Goal: Task Accomplishment & Management: Use online tool/utility

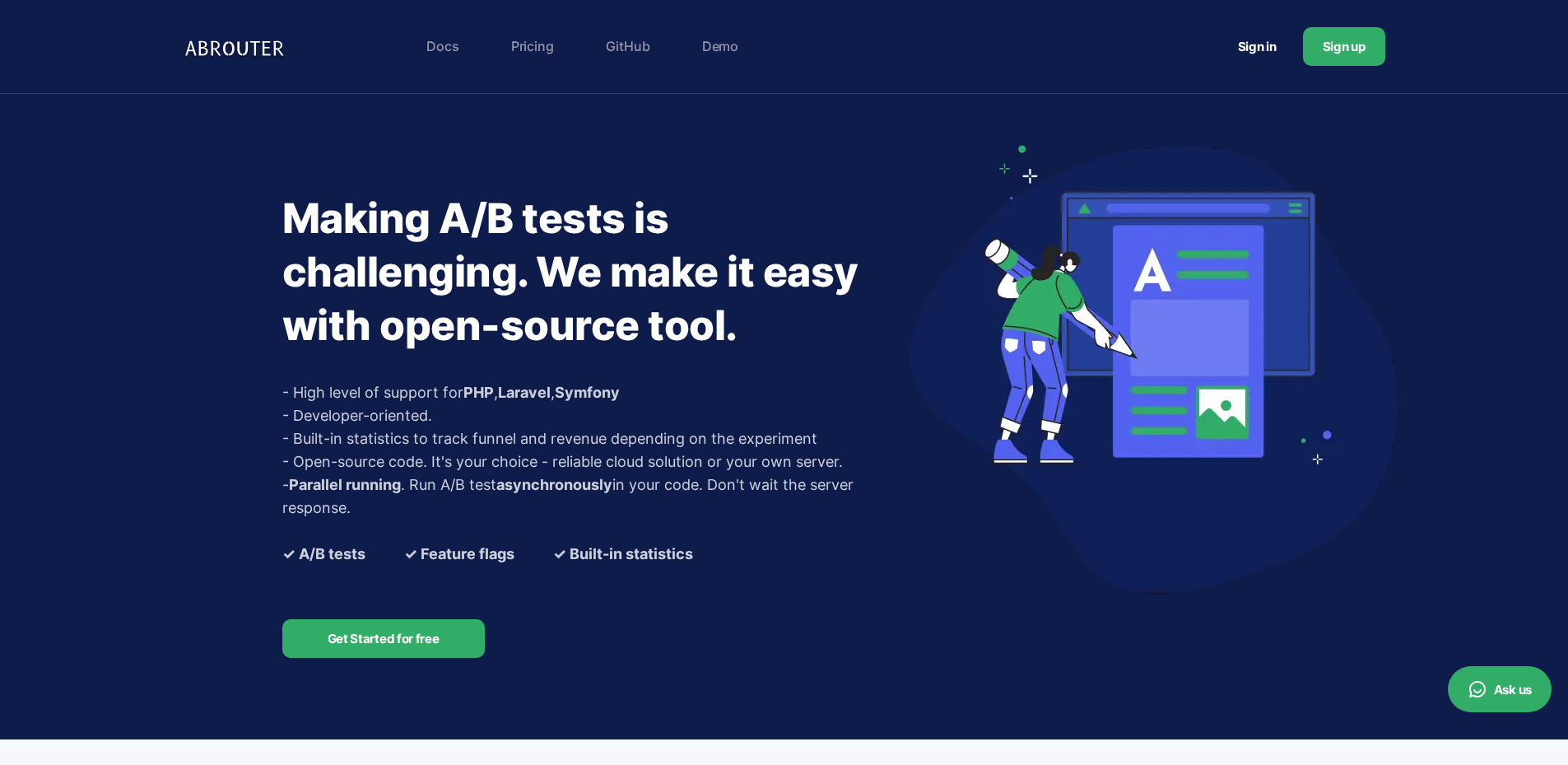
click at [1260, 44] on link "Sign in" at bounding box center [1257, 46] width 78 height 31
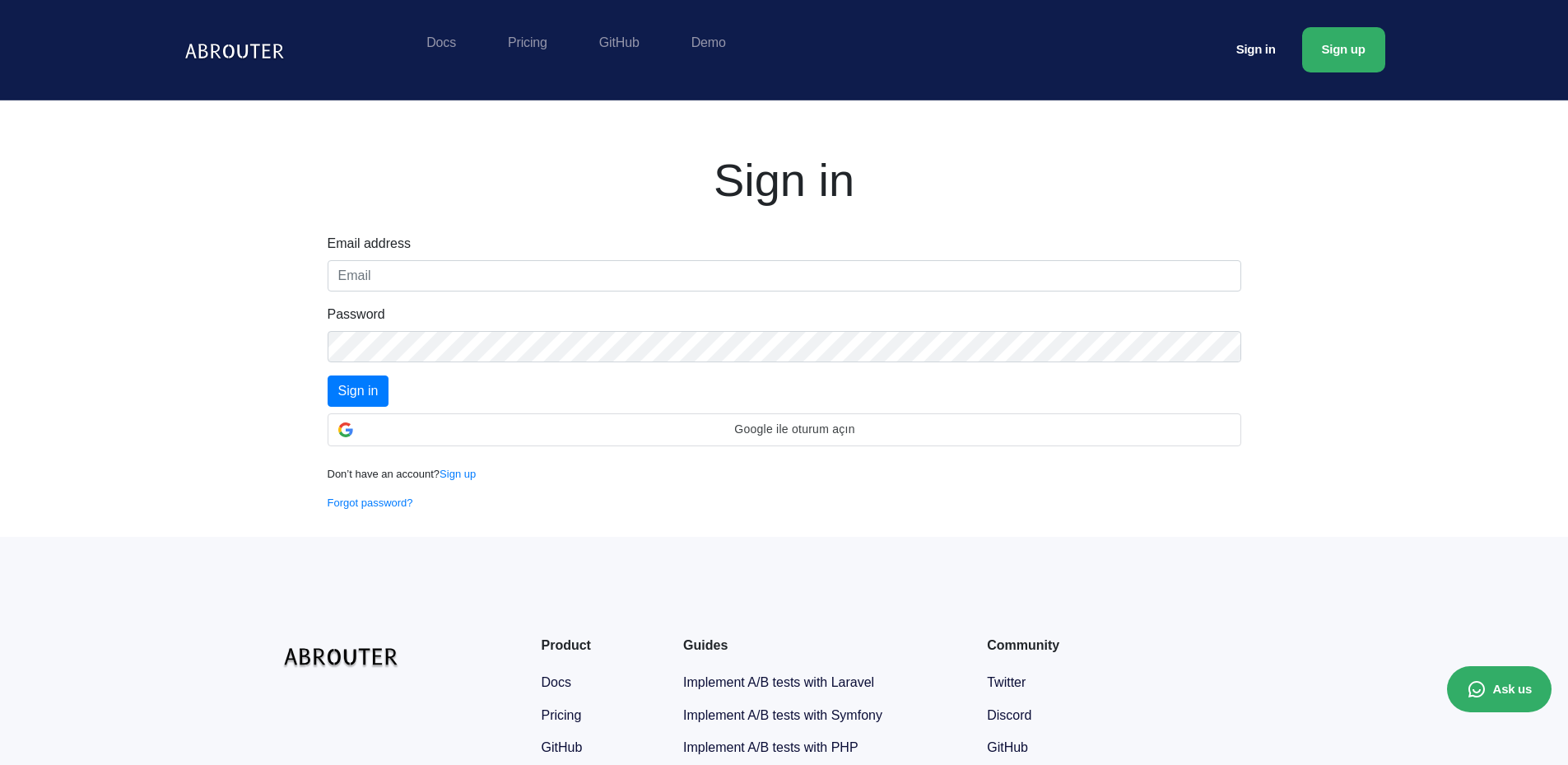
click at [404, 257] on div "Email address" at bounding box center [784, 263] width 914 height 57
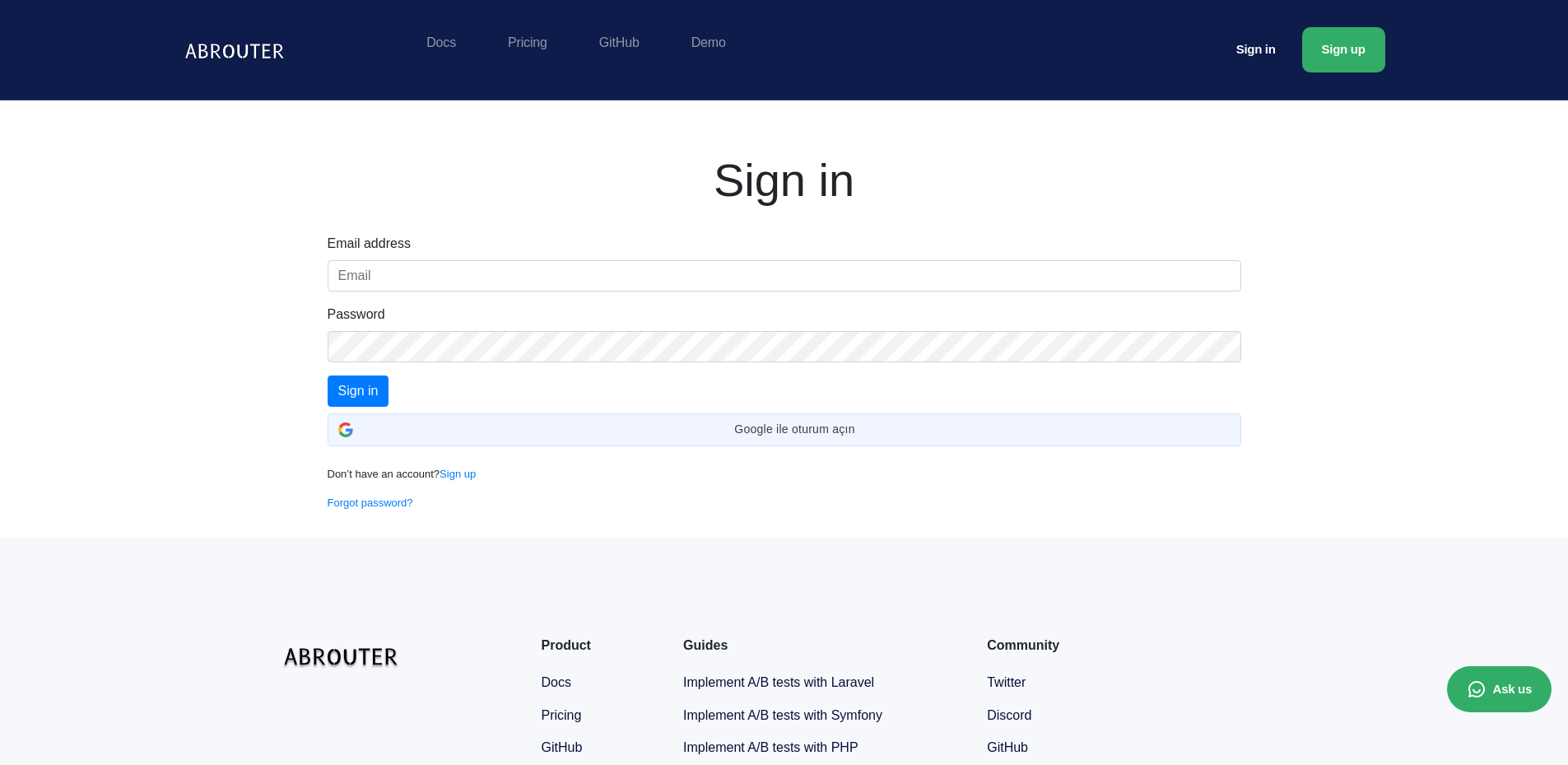
click at [467, 449] on div "Email address Password Sign in Google ile oturum açın Google ile oturum açın. Y…" at bounding box center [785, 373] width 939 height 278
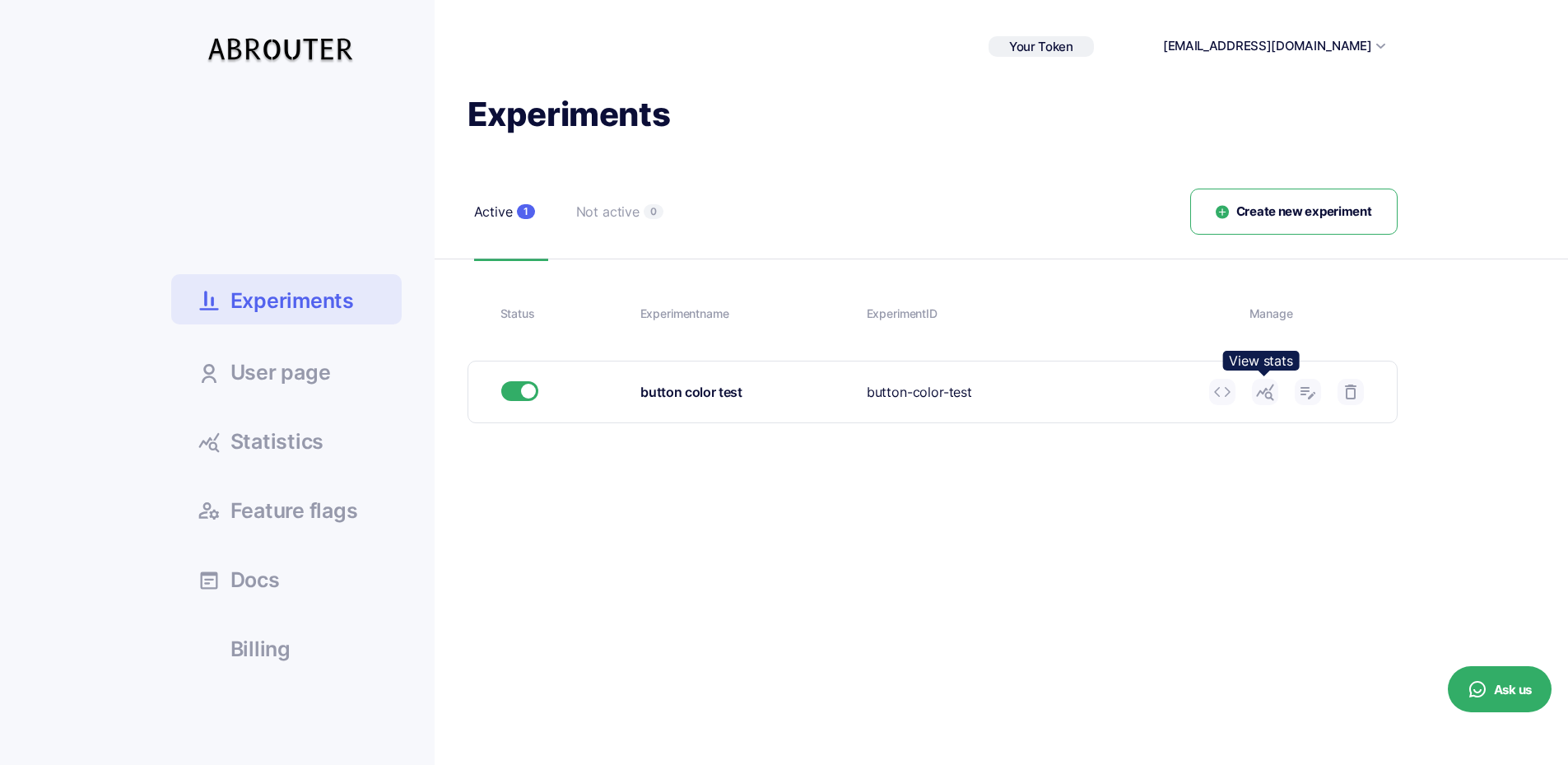
click at [1270, 395] on icon at bounding box center [1264, 392] width 19 height 19
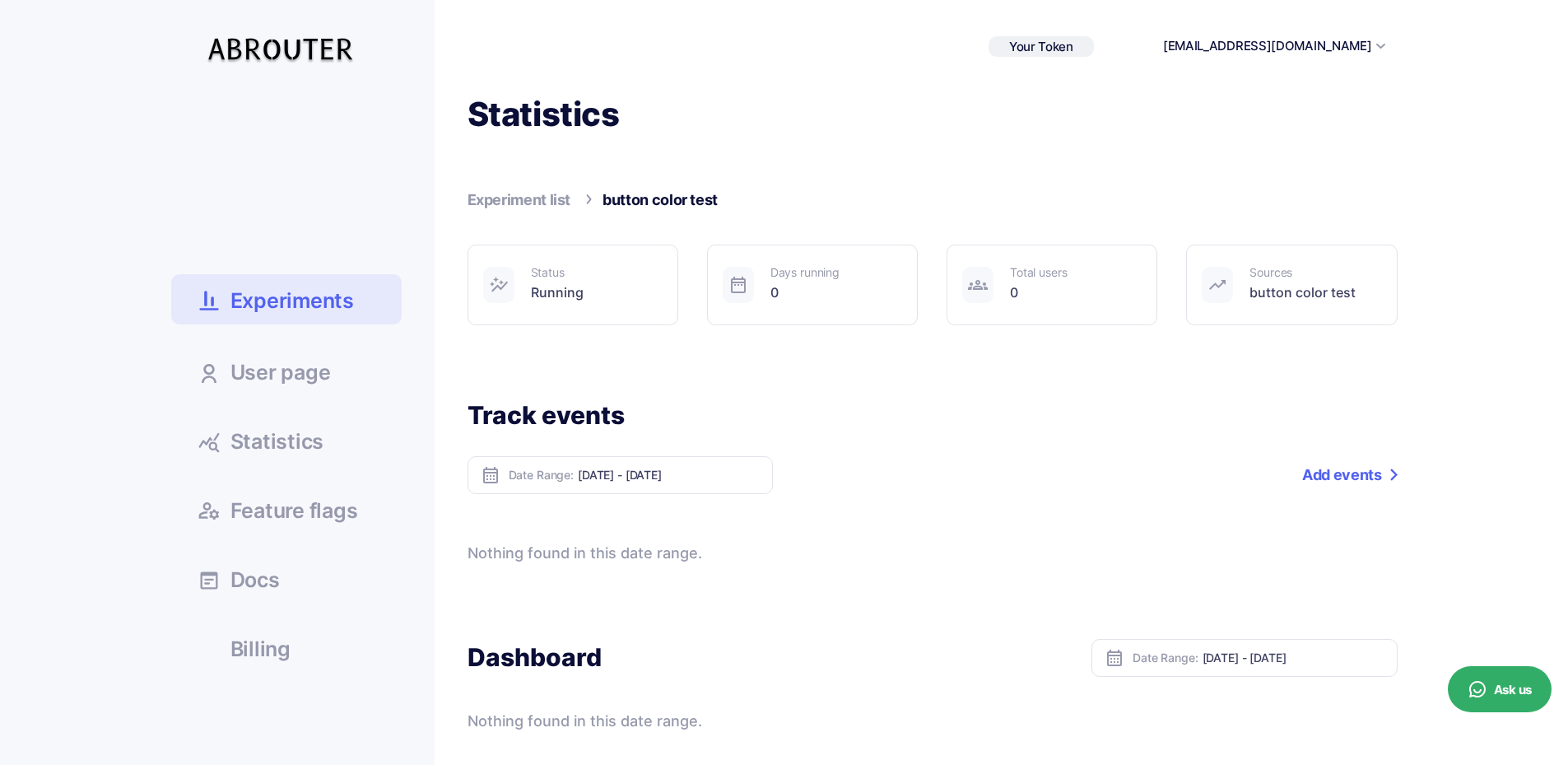
click at [306, 450] on span "Statistics" at bounding box center [277, 442] width 93 height 20
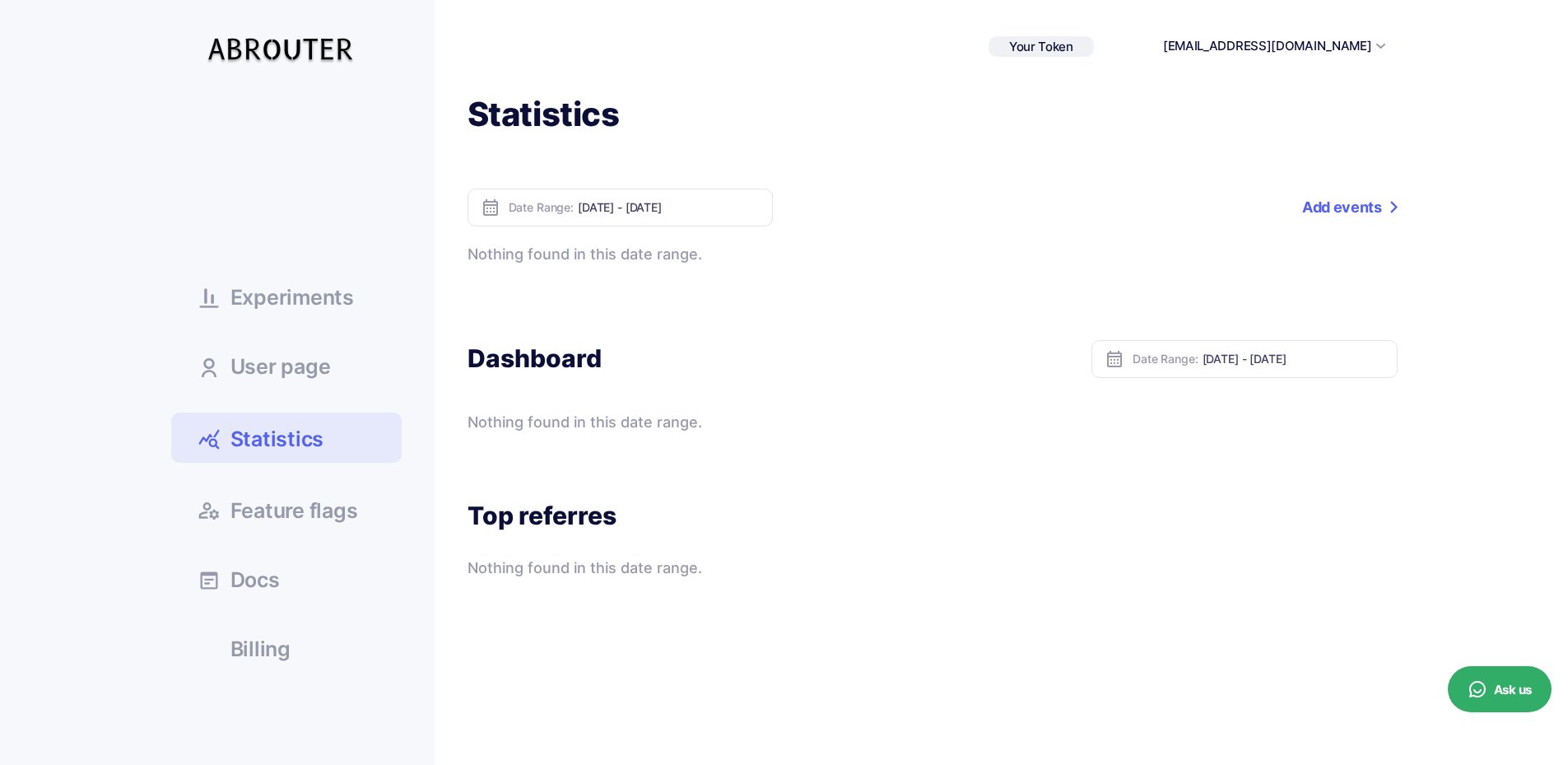
click at [1345, 207] on link "Add events" at bounding box center [1350, 207] width 94 height 38
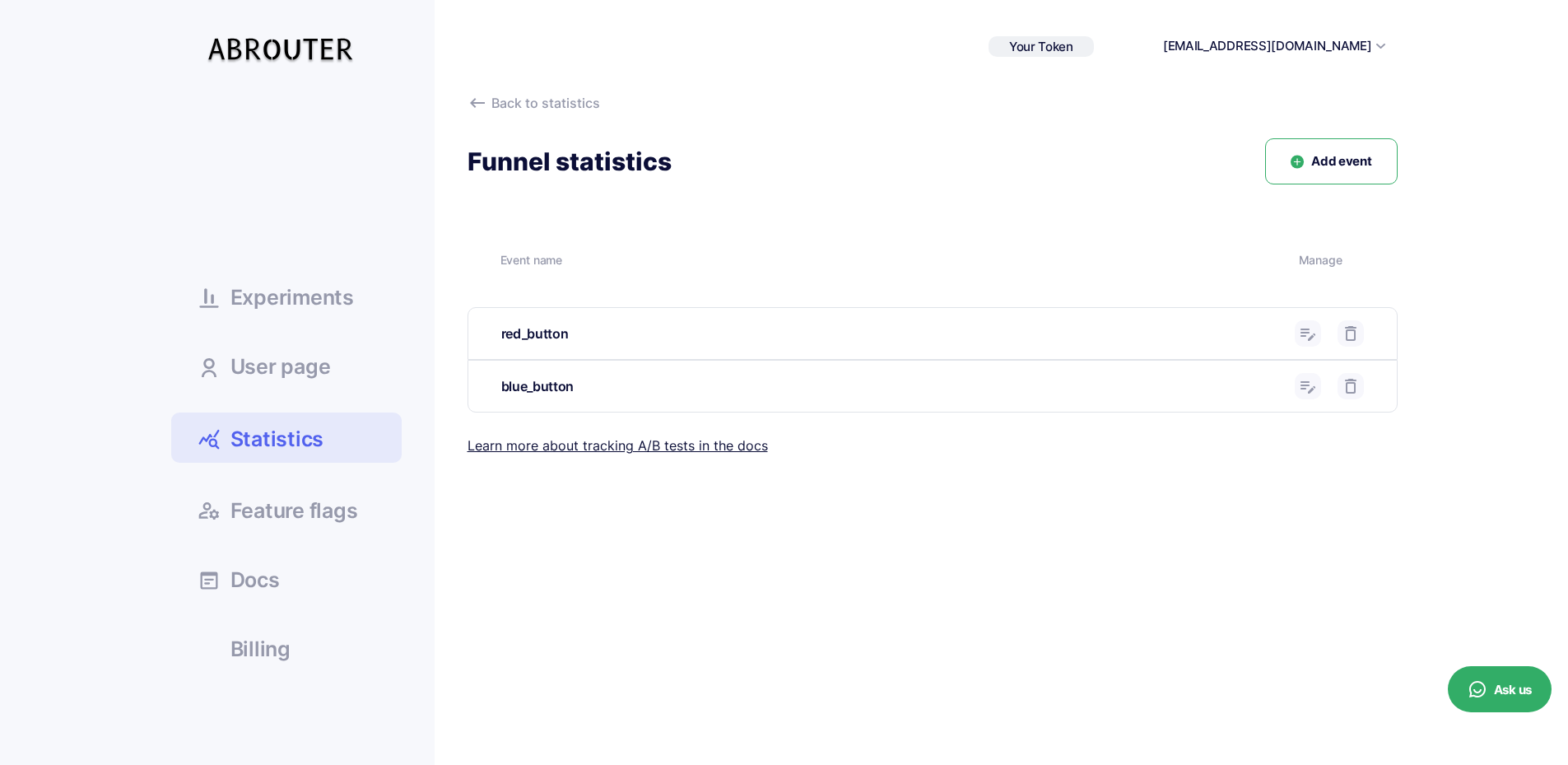
click at [1303, 331] on icon at bounding box center [1307, 332] width 19 height 19
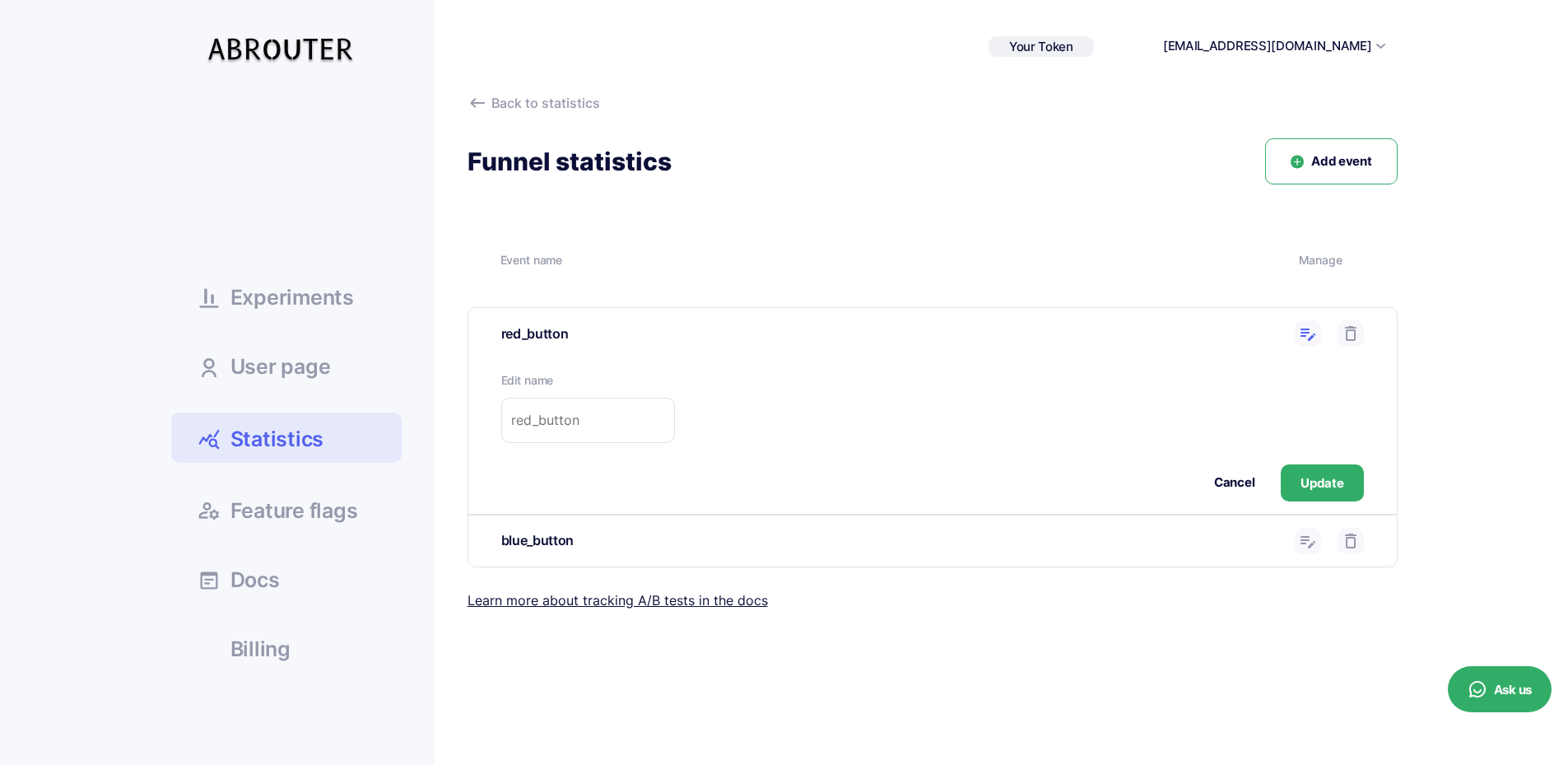
click at [1241, 485] on button "Cancel" at bounding box center [1235, 483] width 41 height 19
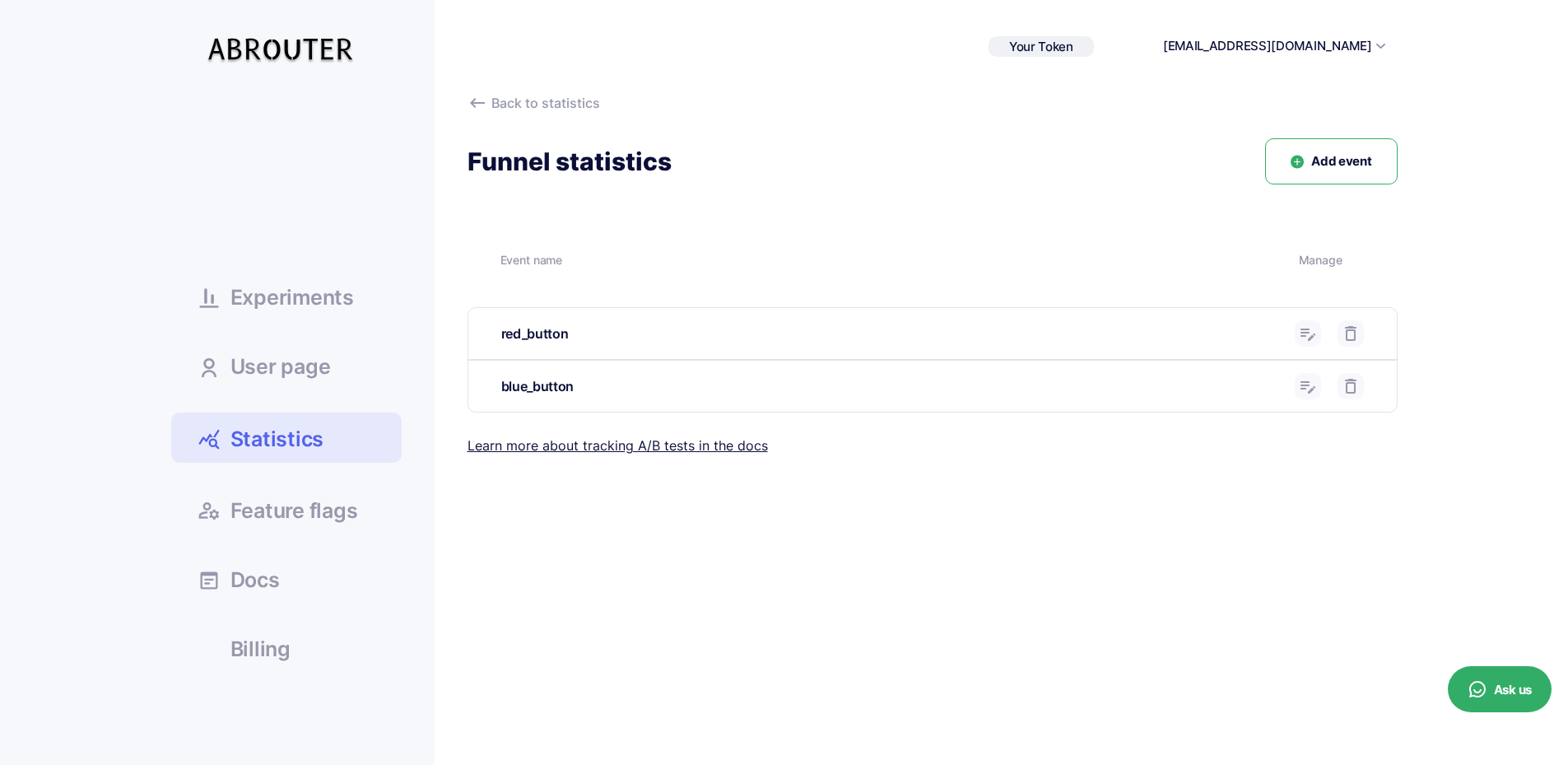
click at [1327, 174] on button "Add event" at bounding box center [1331, 161] width 131 height 47
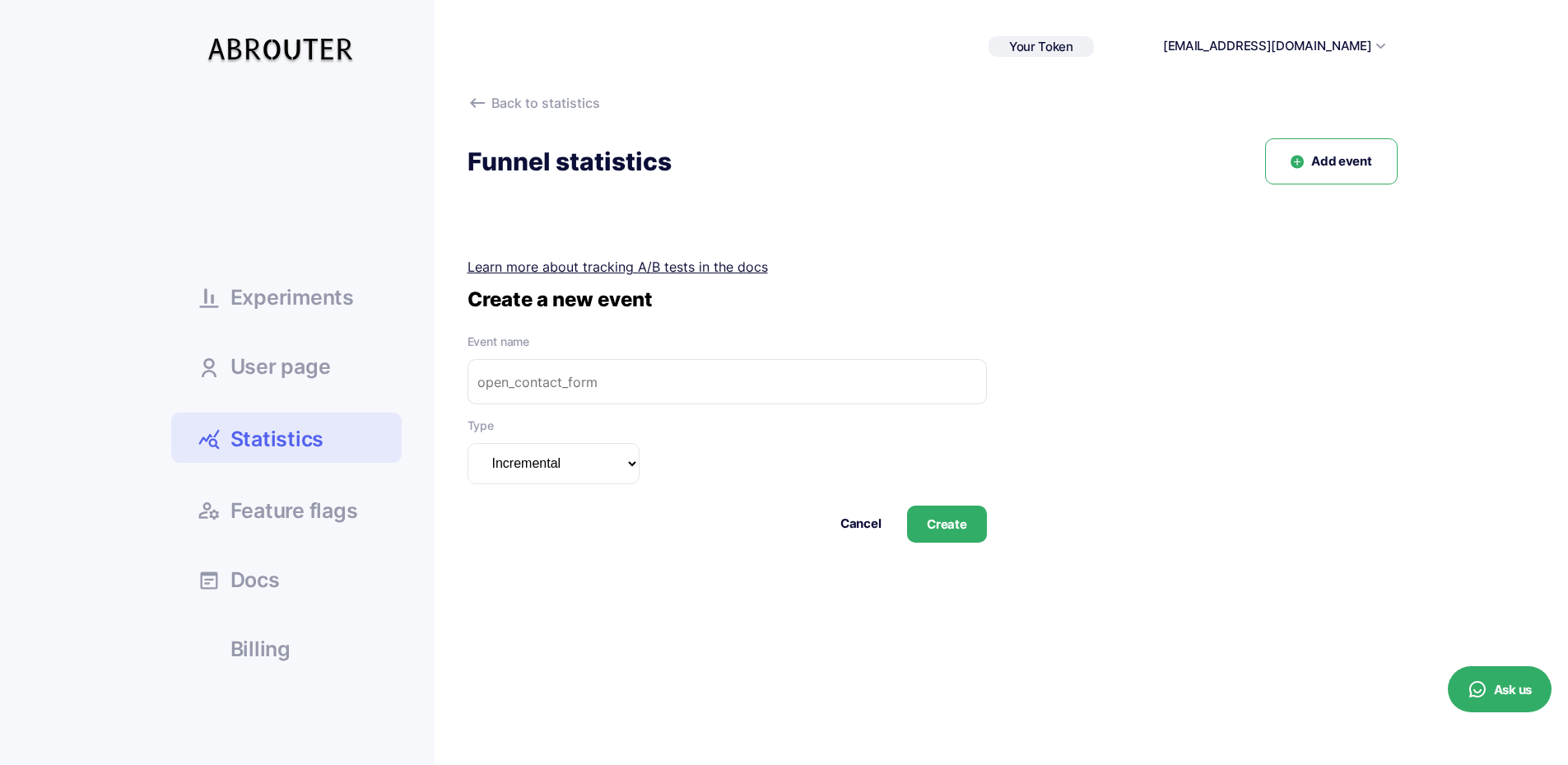
click at [599, 469] on select "Incremental Summarizable Incremental unique" at bounding box center [554, 463] width 172 height 41
drag, startPoint x: 760, startPoint y: 461, endPoint x: 866, endPoint y: 522, distance: 122.3
click at [763, 462] on div "Type Incremental Summarizable Incremental unique" at bounding box center [727, 450] width 519 height 68
click at [876, 524] on button "Cancel" at bounding box center [861, 524] width 41 height 19
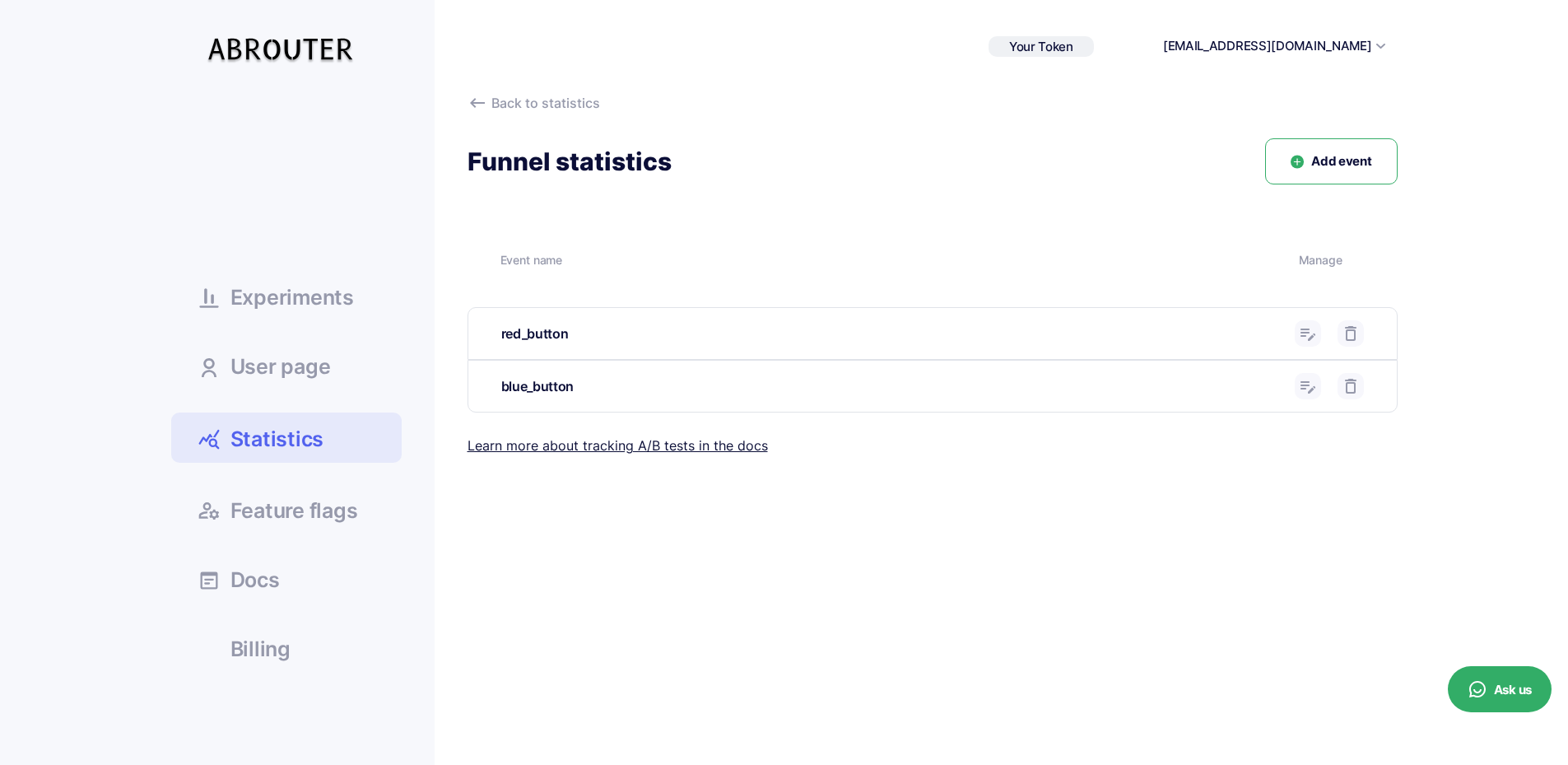
click at [373, 488] on link "Feature flags" at bounding box center [286, 509] width 230 height 44
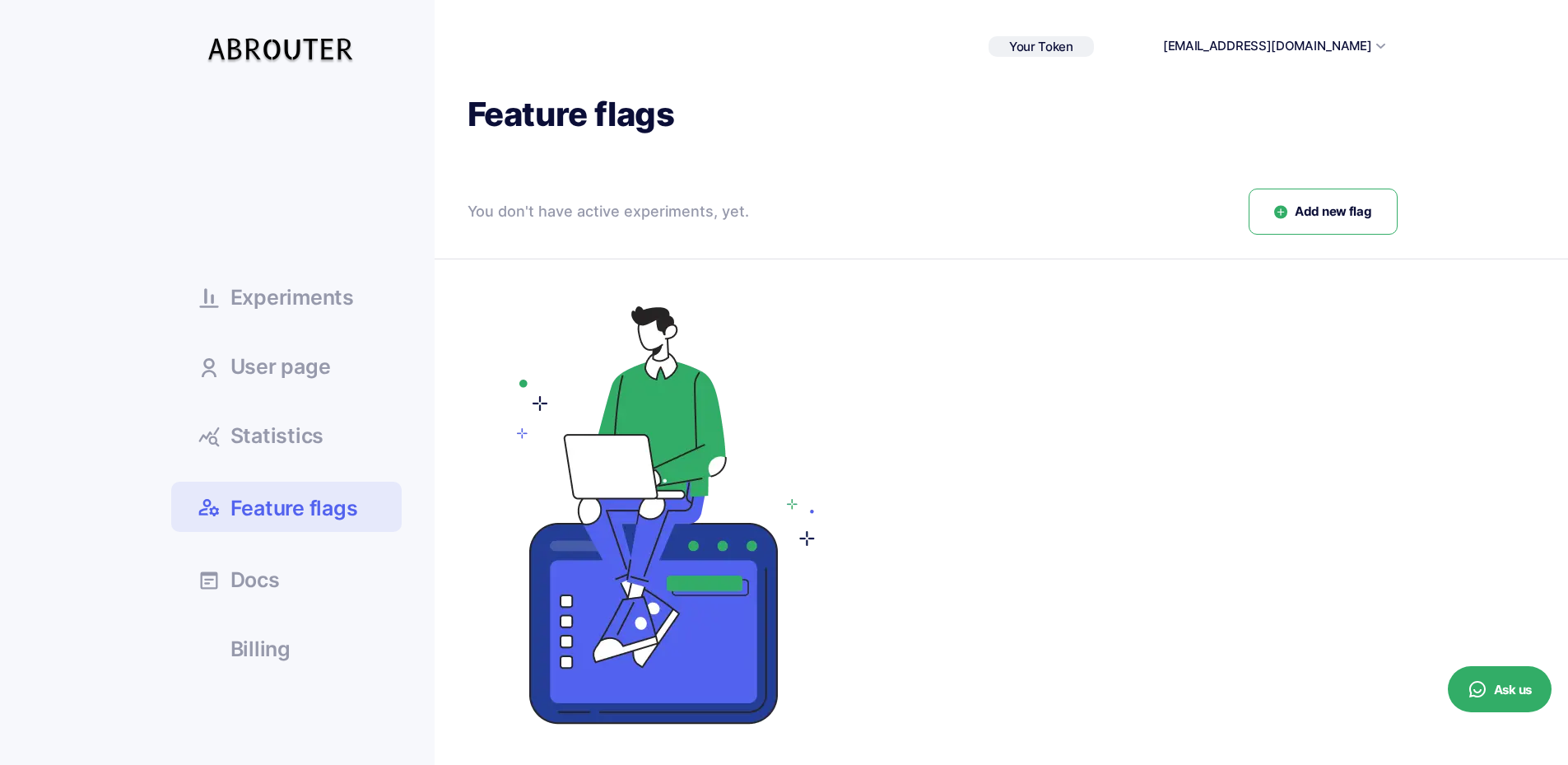
click at [348, 302] on span "Experiments" at bounding box center [292, 297] width 123 height 20
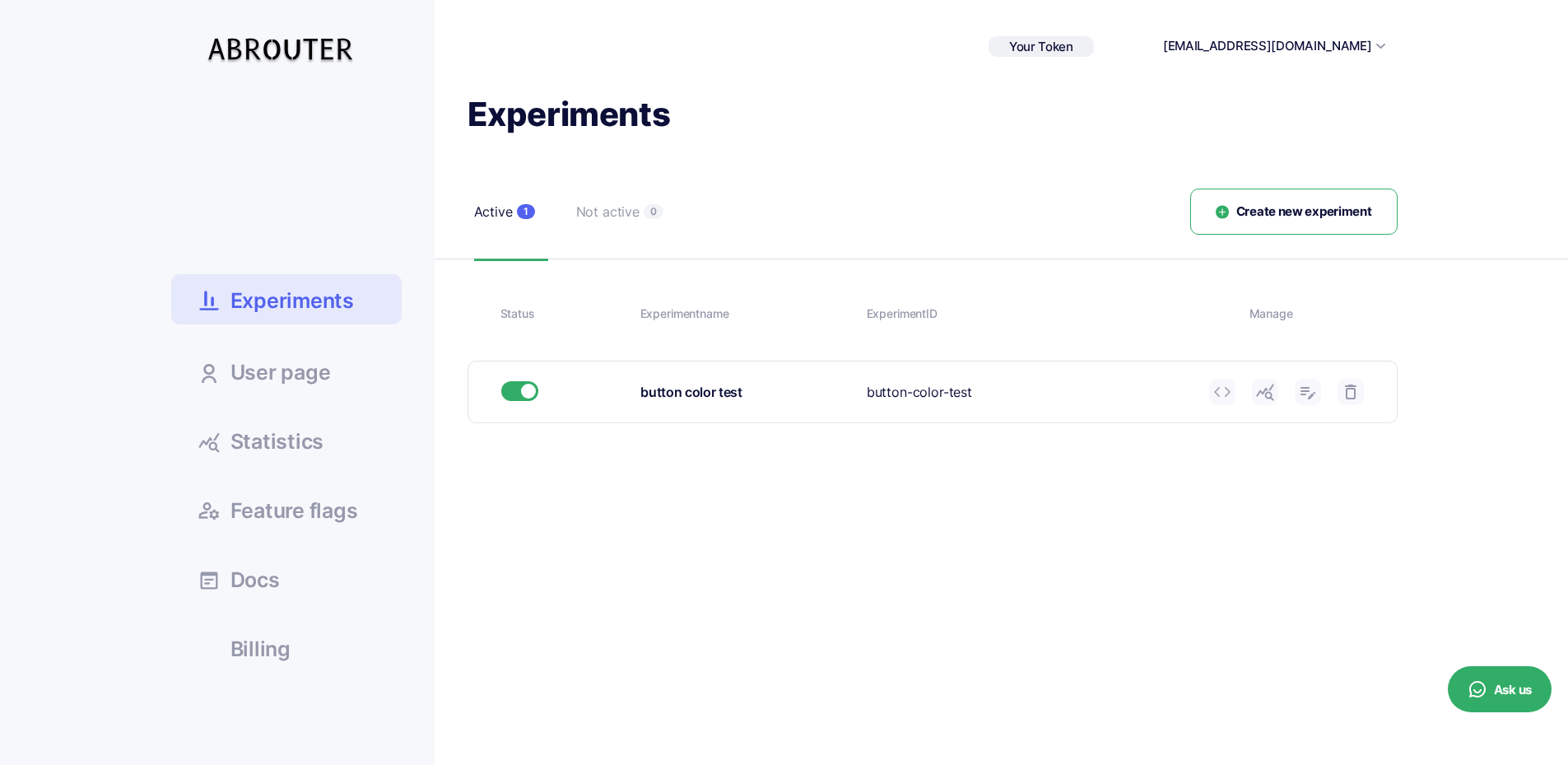
click at [1267, 219] on span "Create new experiment" at bounding box center [1304, 212] width 136 height 19
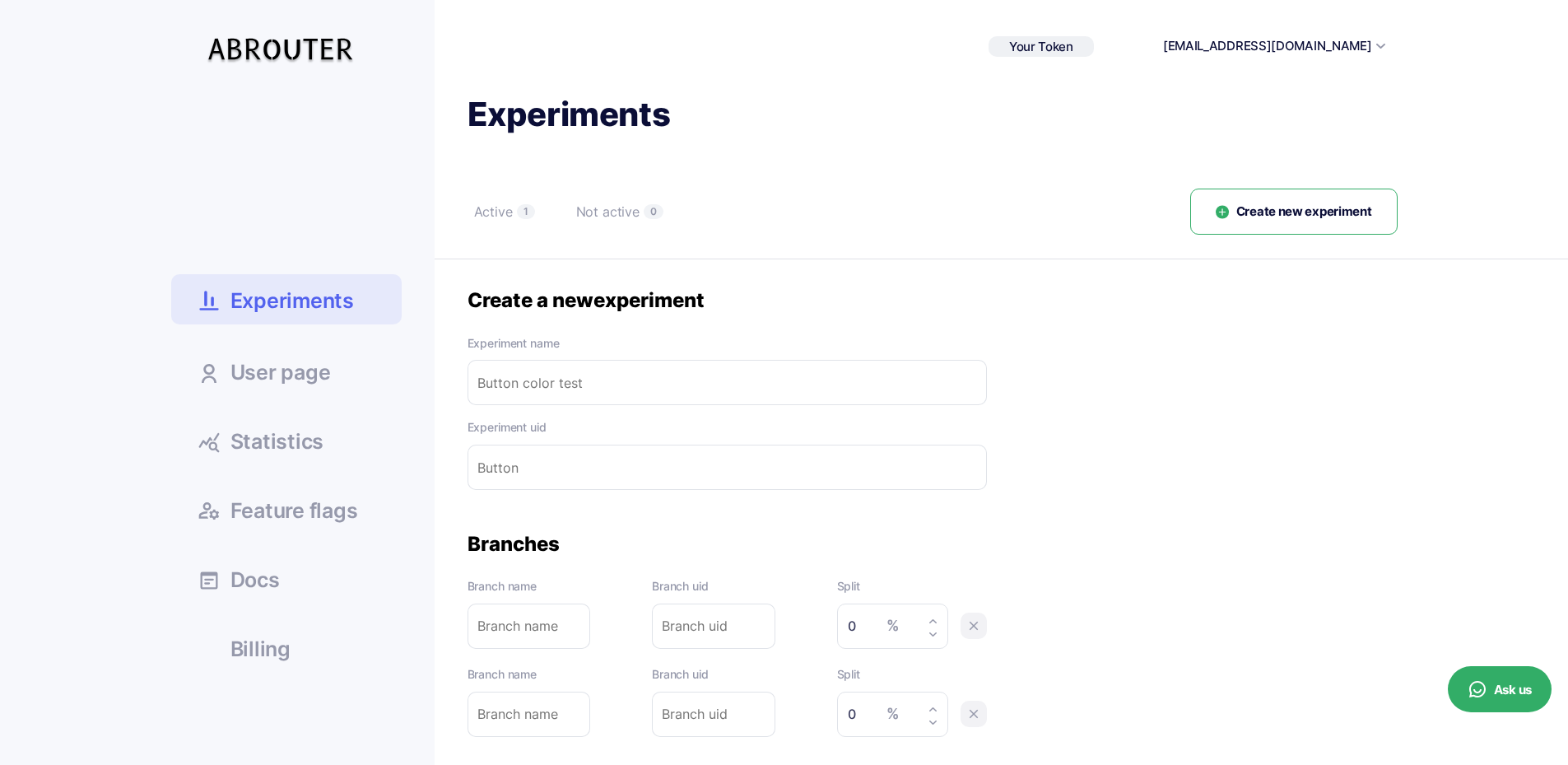
click at [1276, 227] on button "Create new experiment" at bounding box center [1294, 212] width 207 height 47
click at [260, 364] on span "User page" at bounding box center [280, 372] width 100 height 20
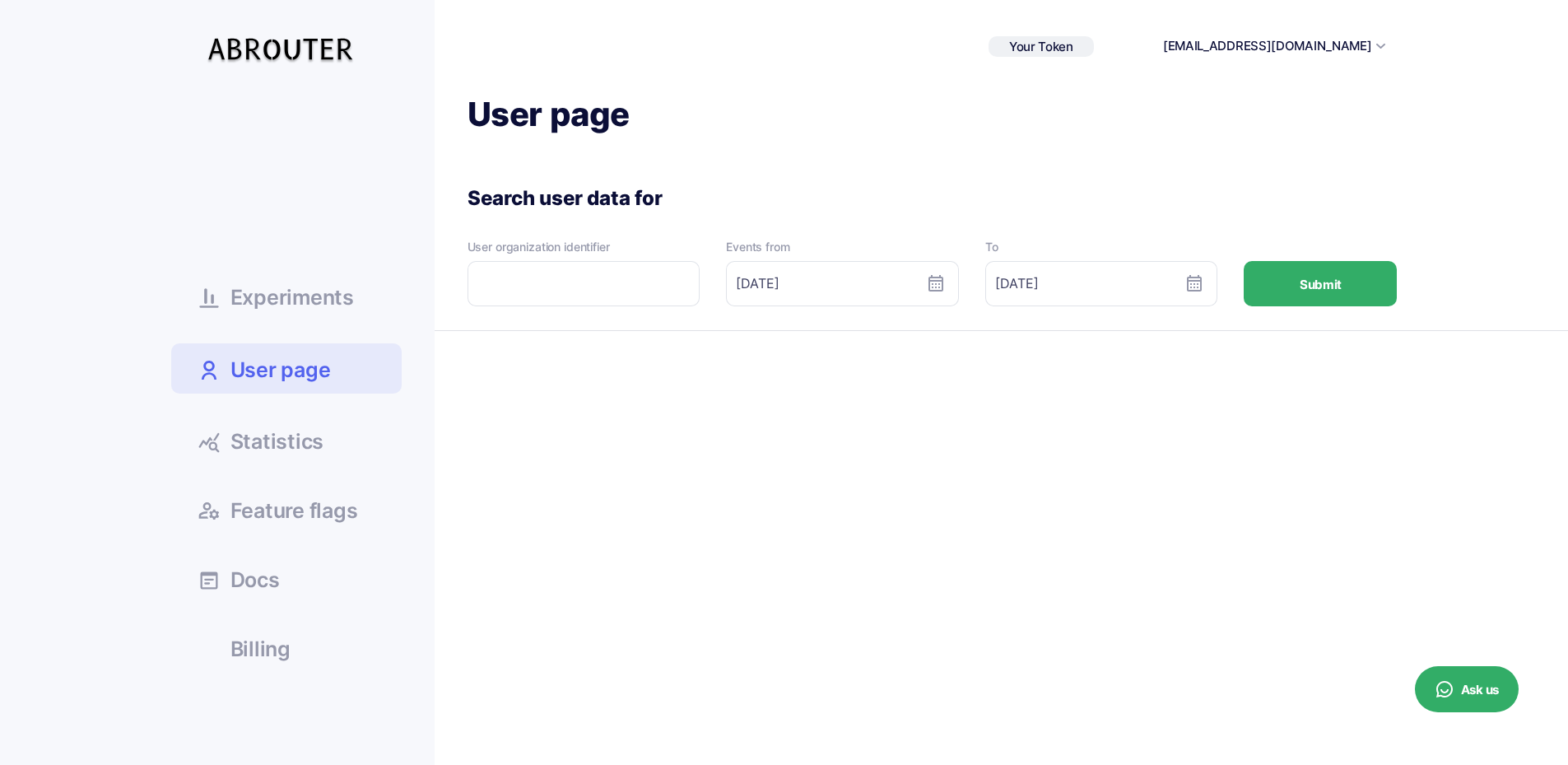
click at [286, 433] on span "Statistics" at bounding box center [277, 442] width 93 height 20
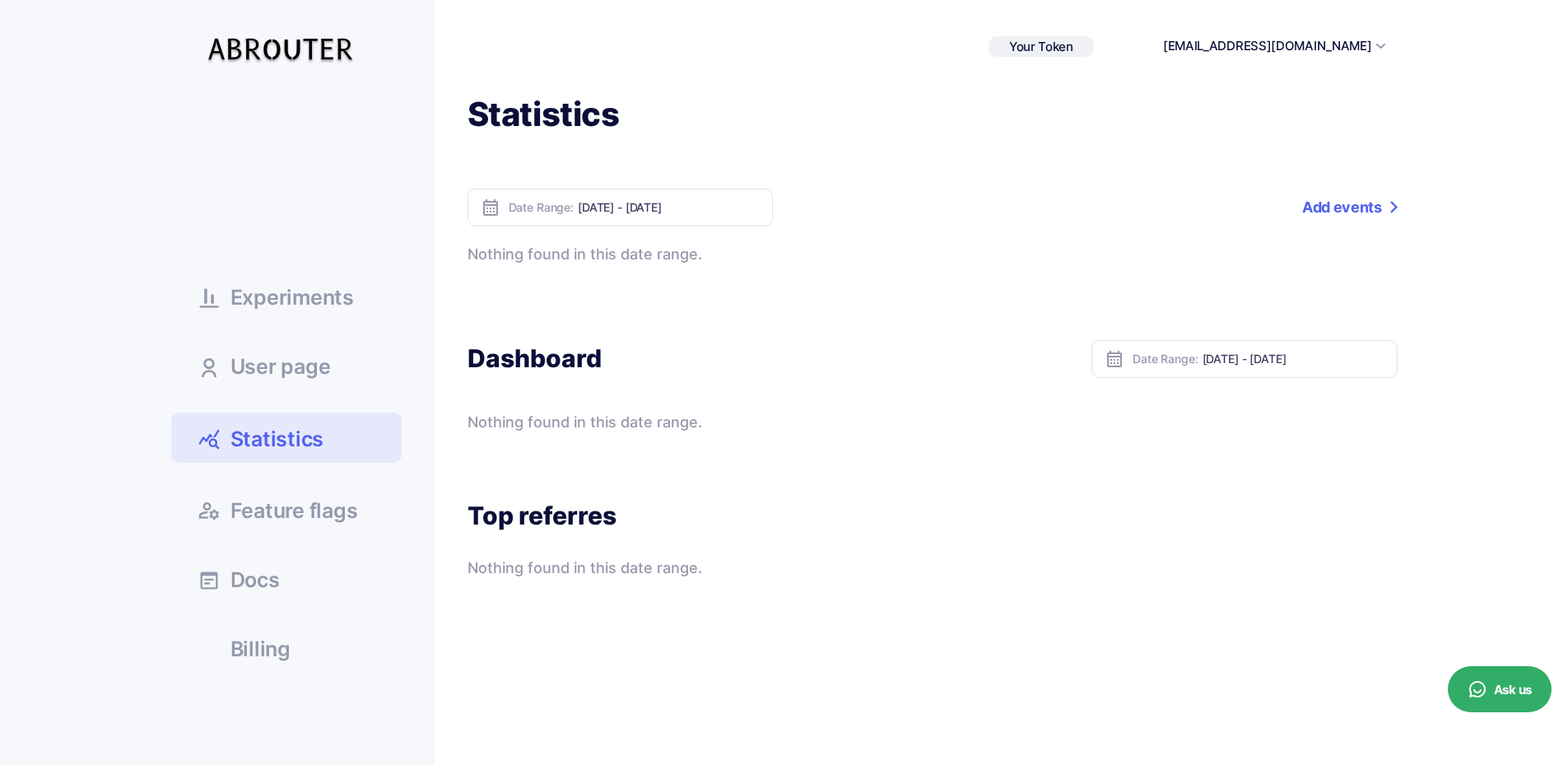
click at [1363, 210] on link "Add events" at bounding box center [1350, 207] width 94 height 38
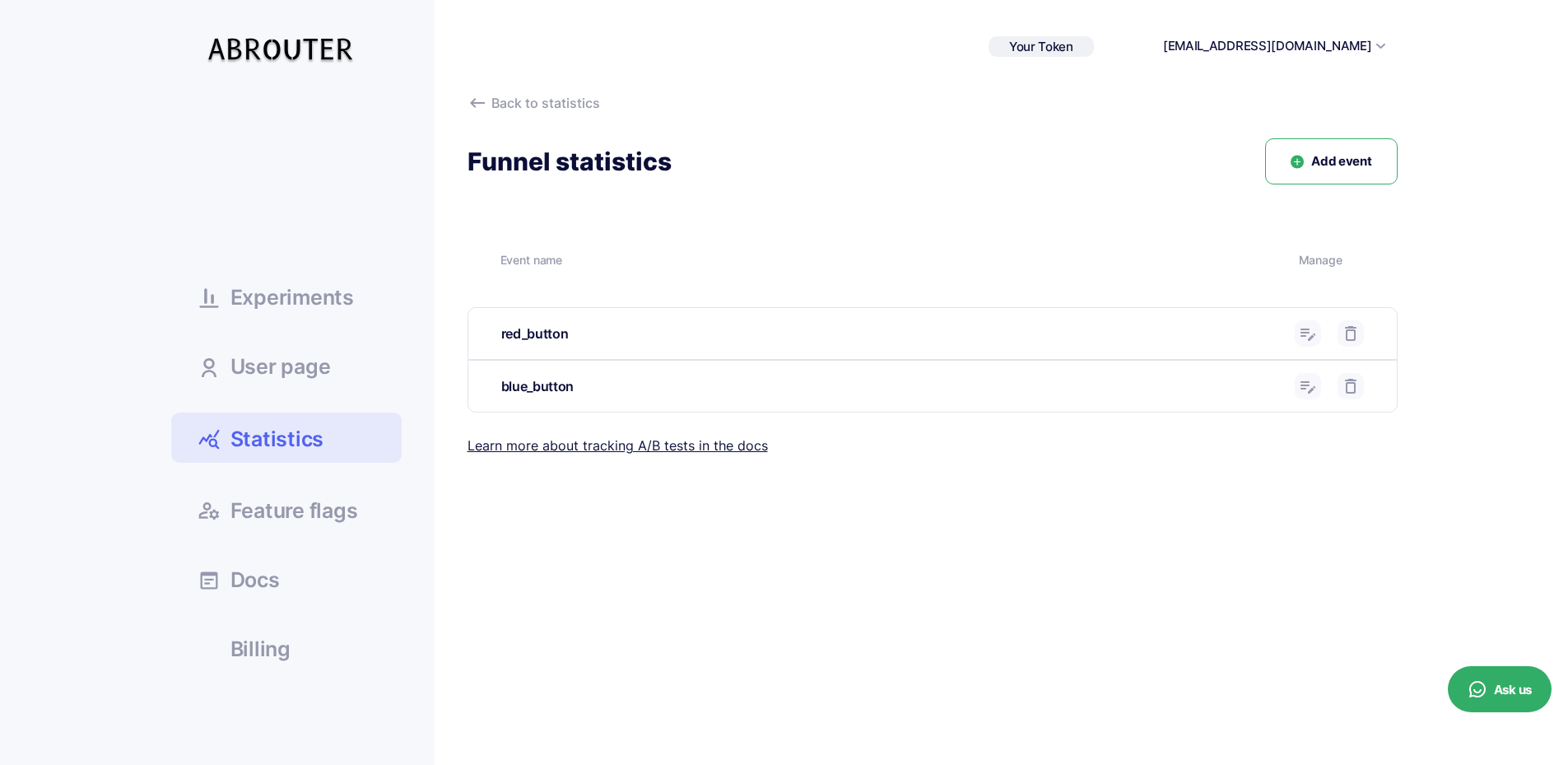
click at [1312, 382] on icon at bounding box center [1307, 385] width 19 height 19
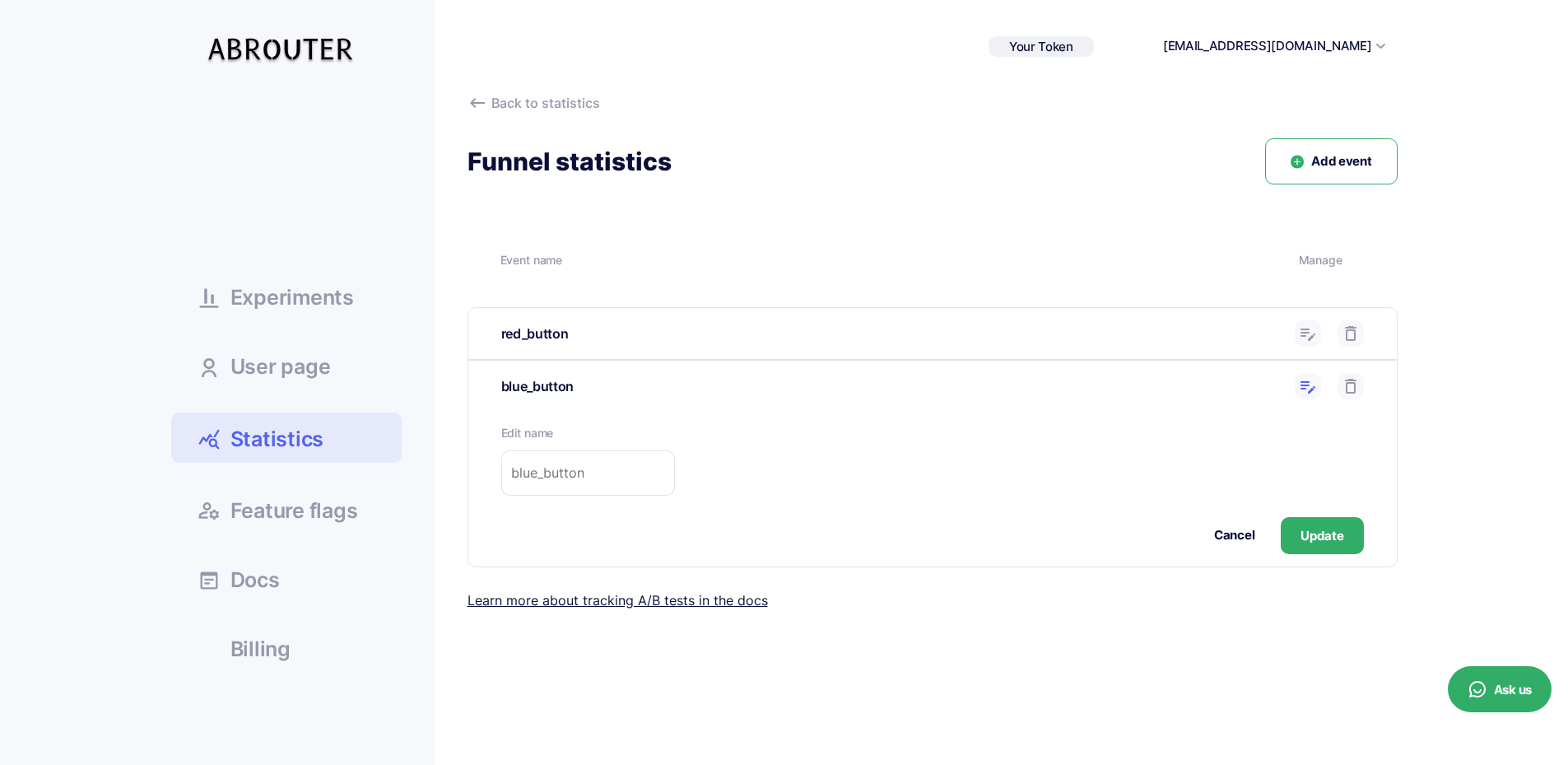
click at [1312, 382] on icon at bounding box center [1307, 385] width 19 height 19
click at [1246, 533] on button "Cancel" at bounding box center [1235, 535] width 41 height 19
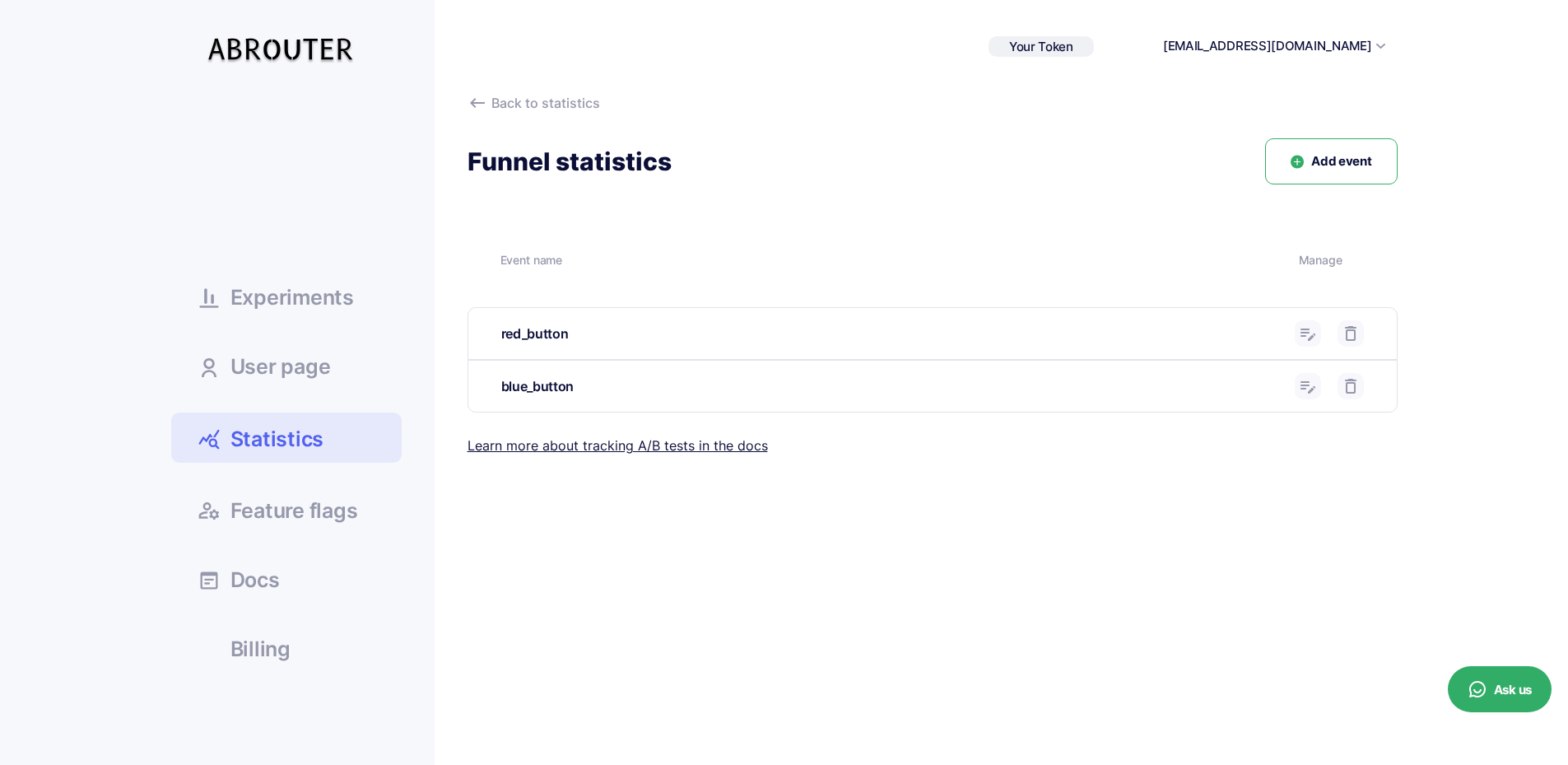
click at [1305, 146] on button "Add event" at bounding box center [1331, 161] width 131 height 47
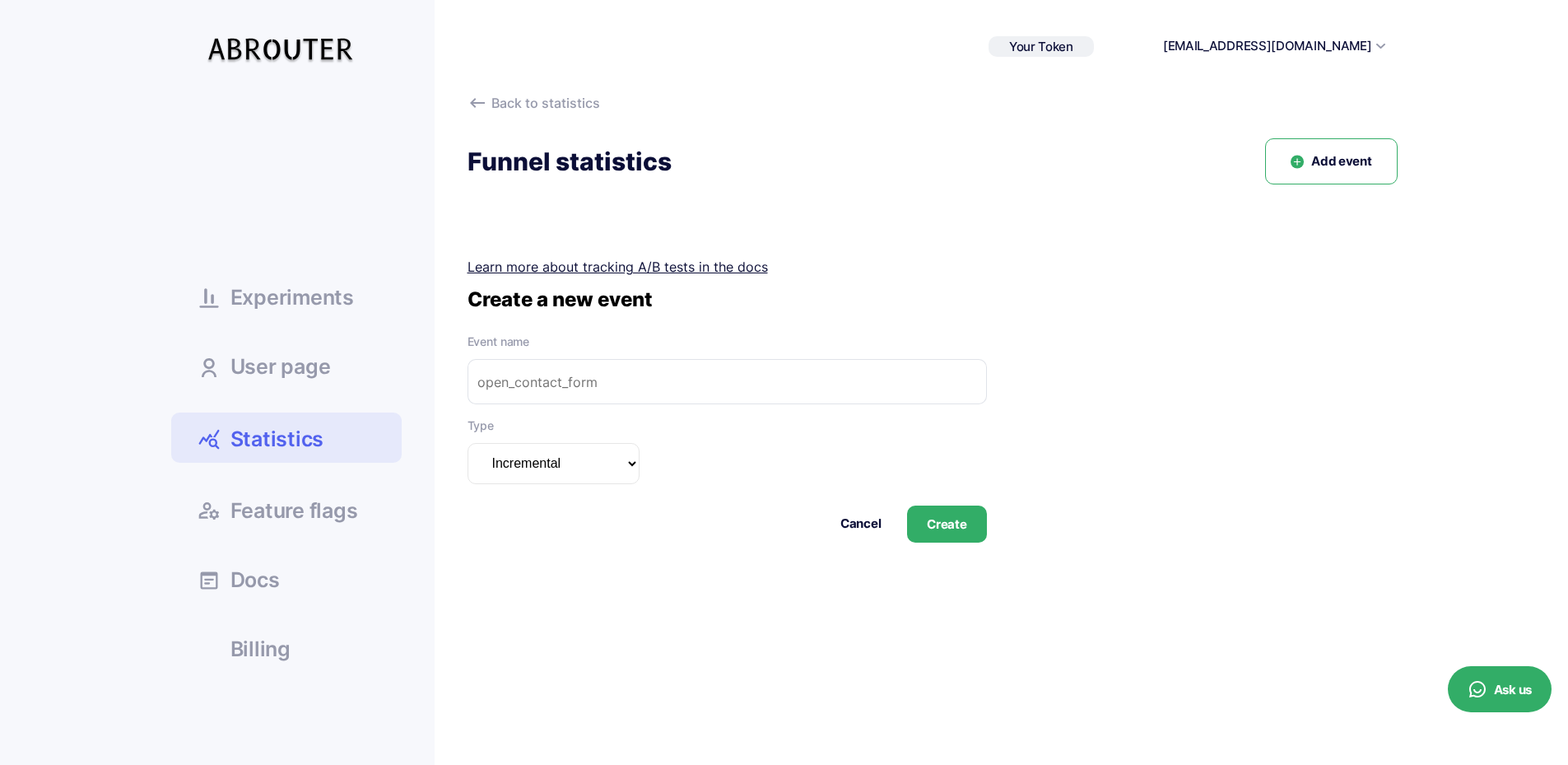
click at [579, 474] on select "Incremental Summarizable Incremental unique" at bounding box center [554, 463] width 172 height 41
click at [641, 371] on input "text" at bounding box center [727, 382] width 519 height 45
click at [852, 530] on button "Cancel" at bounding box center [861, 524] width 41 height 19
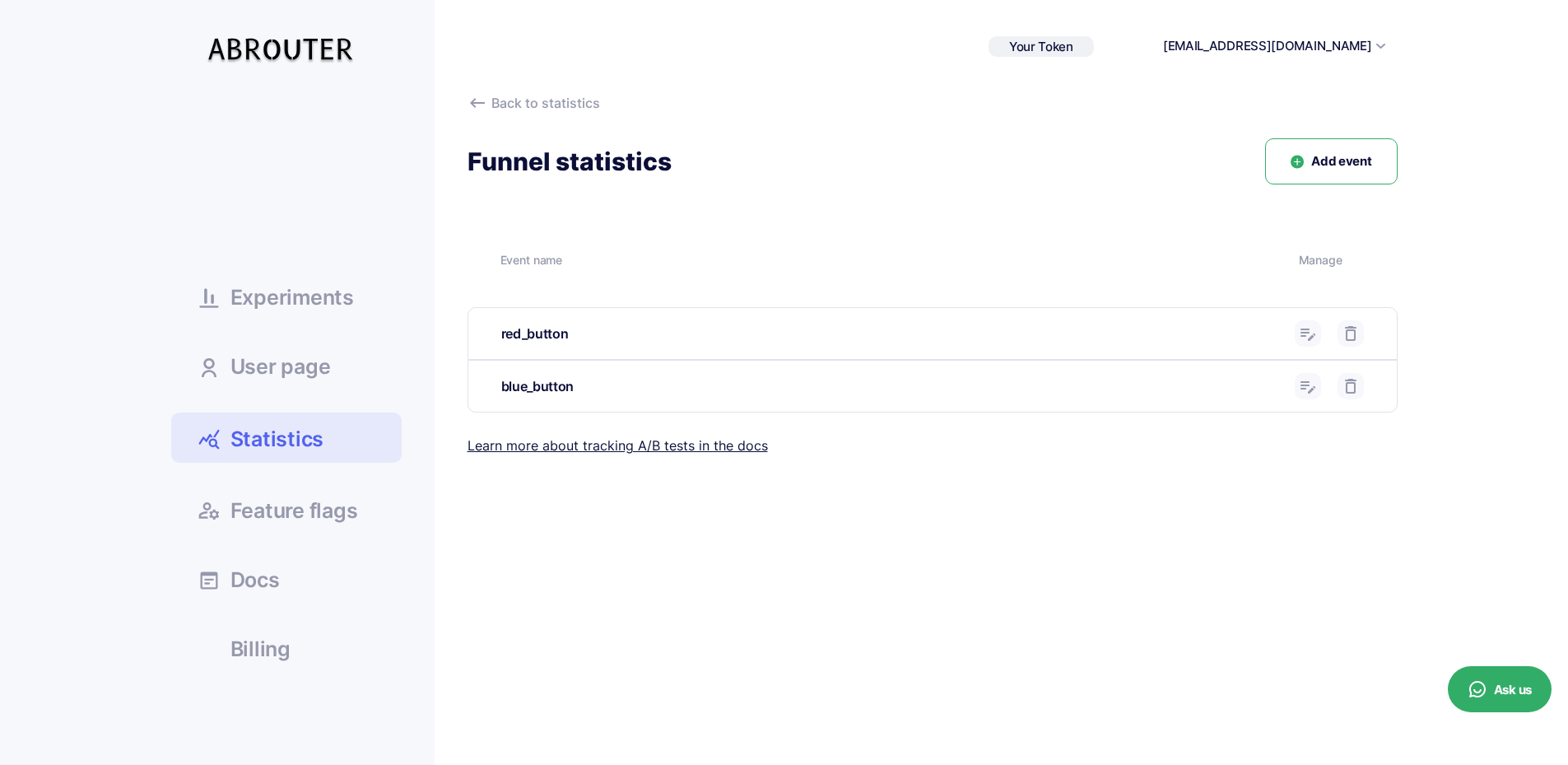
click at [1327, 172] on button "Add event" at bounding box center [1331, 161] width 131 height 47
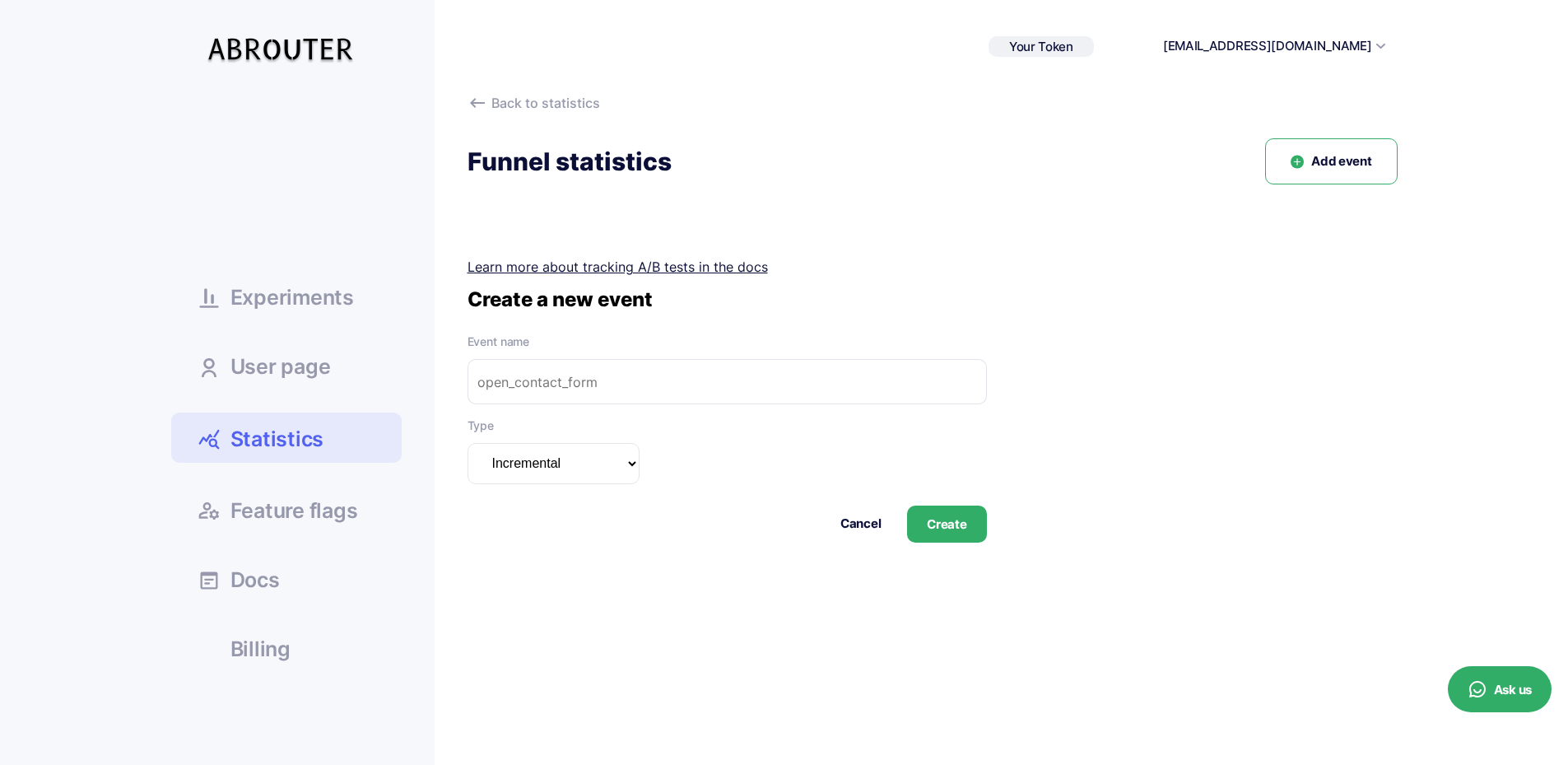
click at [698, 266] on link "Learn more about tracking A/B tests in the docs" at bounding box center [617, 267] width 301 height 17
